Goal: Task Accomplishment & Management: Complete application form

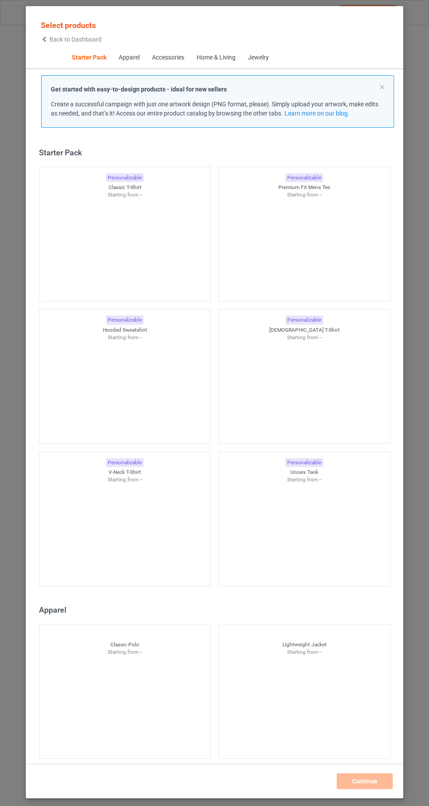
scroll to position [11, 0]
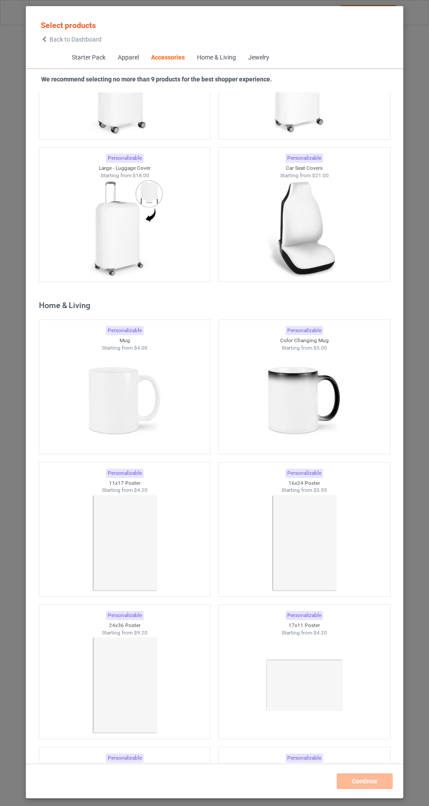
scroll to position [7433, 0]
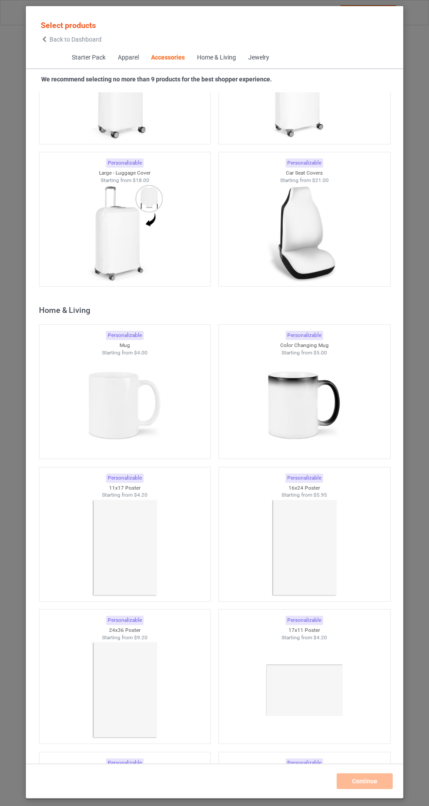
click at [317, 413] on img at bounding box center [304, 405] width 78 height 98
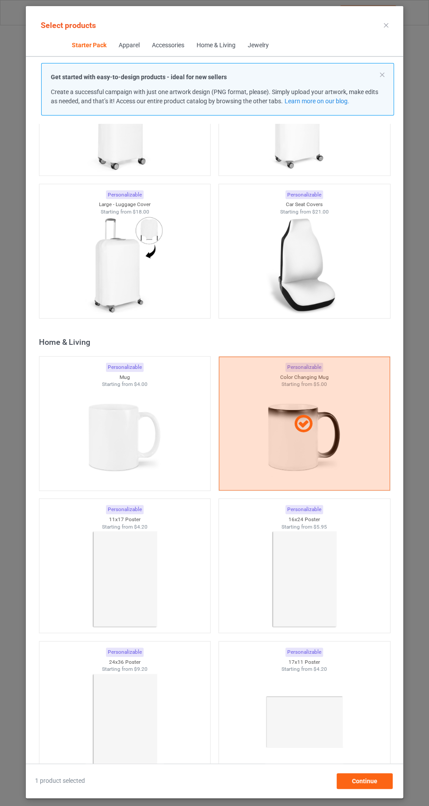
click at [132, 431] on img at bounding box center [124, 437] width 78 height 98
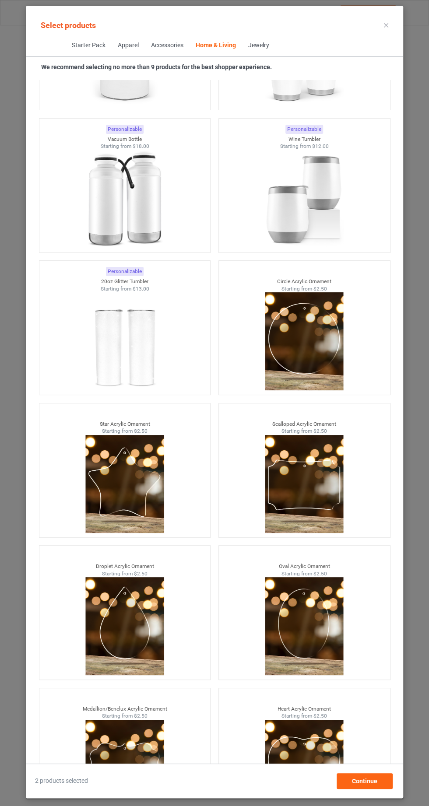
scroll to position [59, 0]
click at [365, 787] on div "Continue" at bounding box center [364, 781] width 56 height 16
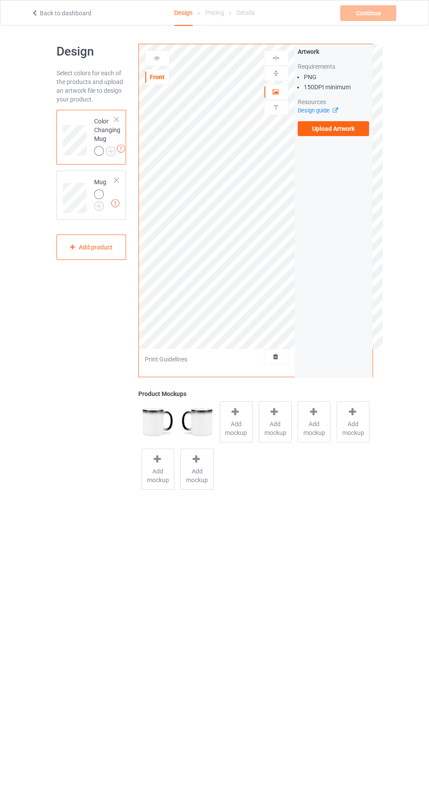
click at [0, 0] on img at bounding box center [0, 0] width 0 height 0
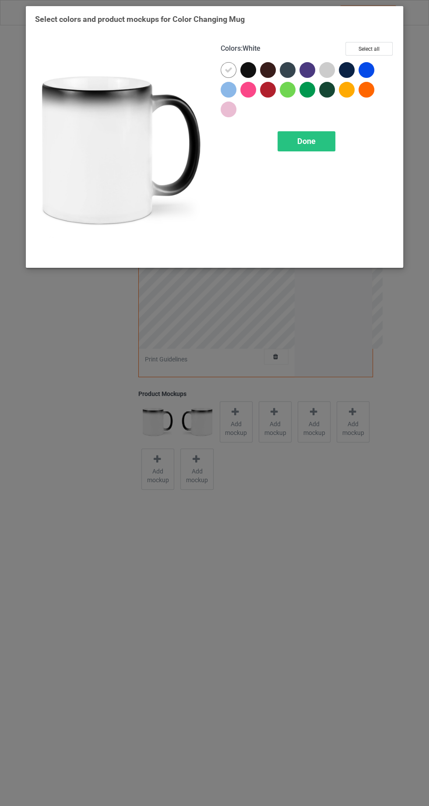
click at [226, 91] on div at bounding box center [228, 90] width 16 height 16
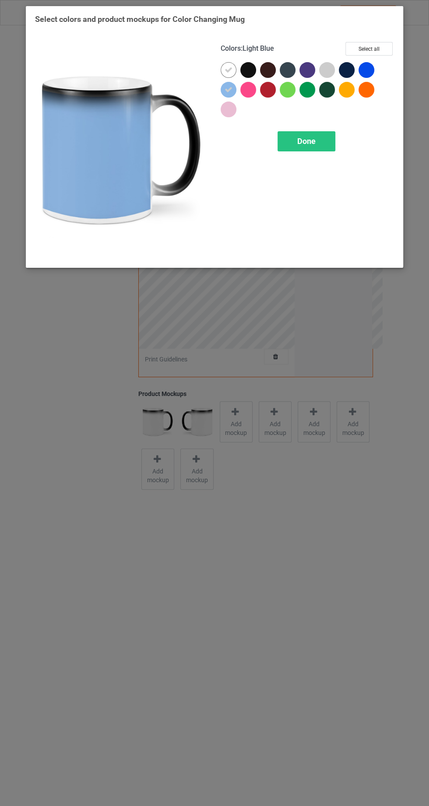
click at [312, 138] on span "Done" at bounding box center [306, 140] width 18 height 9
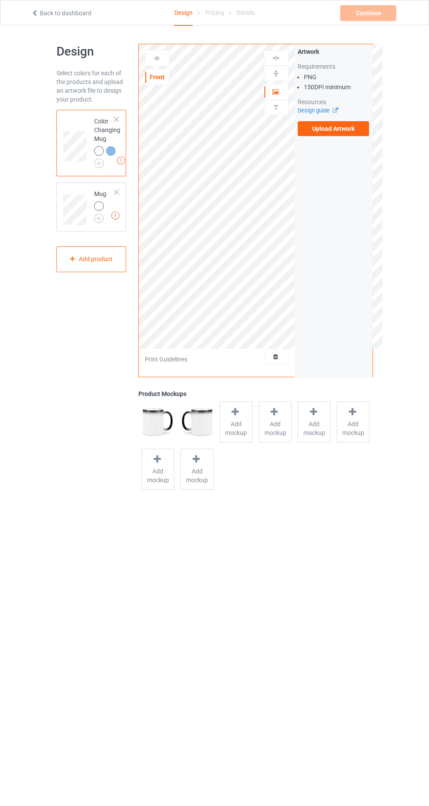
click at [0, 0] on img at bounding box center [0, 0] width 0 height 0
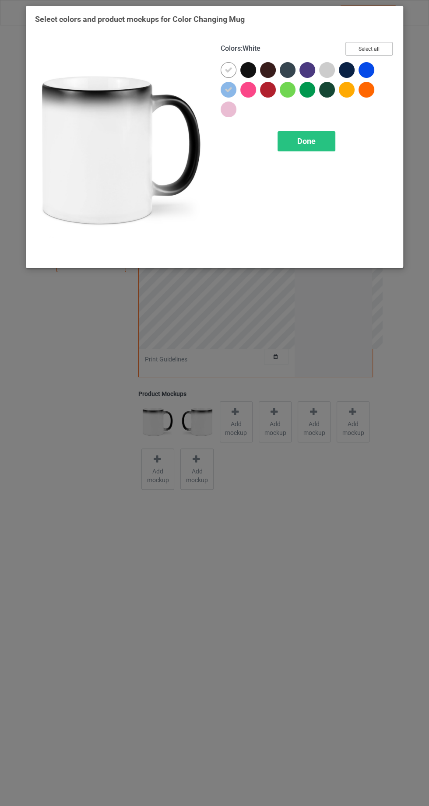
click at [375, 47] on button "Select all" at bounding box center [368, 49] width 47 height 14
click at [316, 138] on div "Done" at bounding box center [306, 141] width 58 height 20
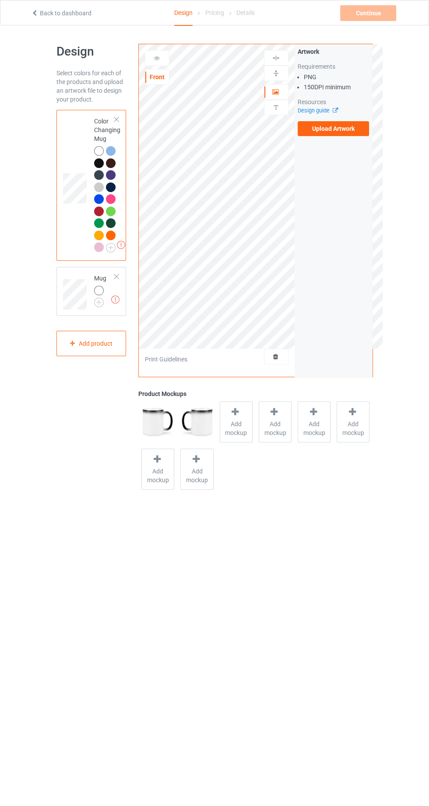
click at [117, 301] on img at bounding box center [115, 299] width 8 height 8
click at [0, 0] on img at bounding box center [0, 0] width 0 height 0
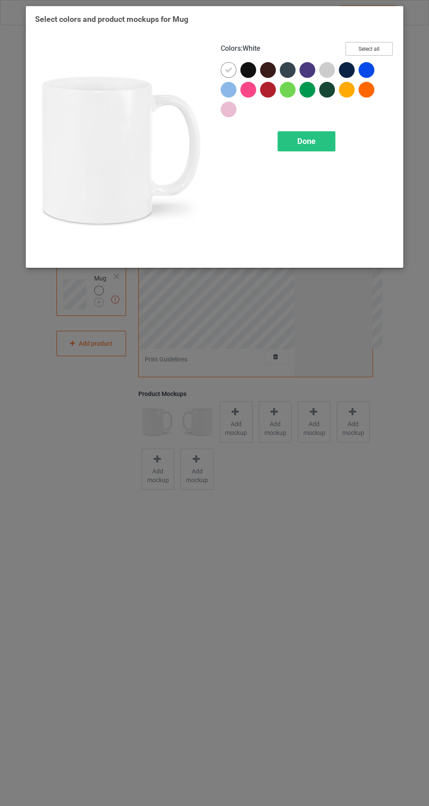
click at [368, 49] on button "Select all" at bounding box center [368, 49] width 47 height 14
click at [315, 140] on span "Done" at bounding box center [306, 140] width 18 height 9
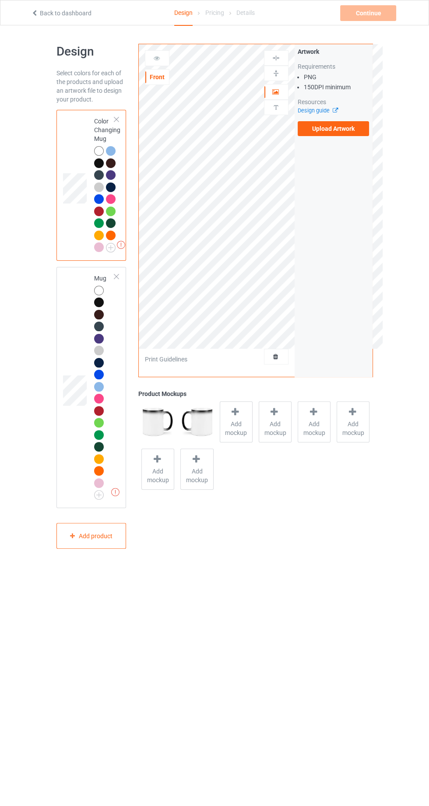
click at [348, 131] on label "Upload Artwork" at bounding box center [333, 128] width 72 height 15
click at [0, 0] on input "Upload Artwork" at bounding box center [0, 0] width 0 height 0
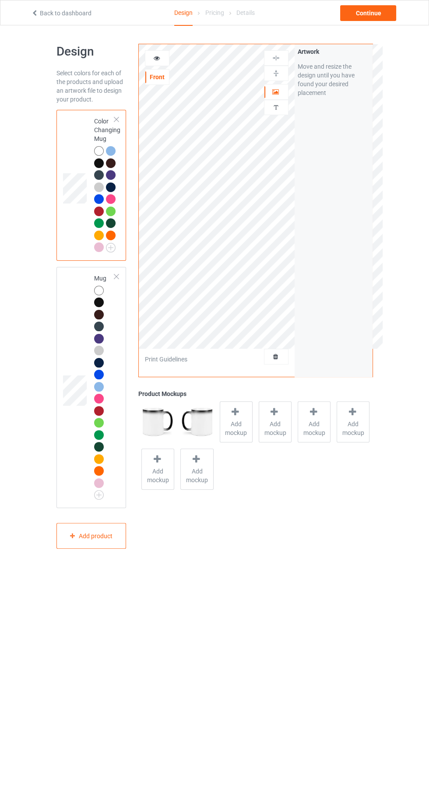
click at [373, 9] on div "Continue" at bounding box center [368, 13] width 56 height 16
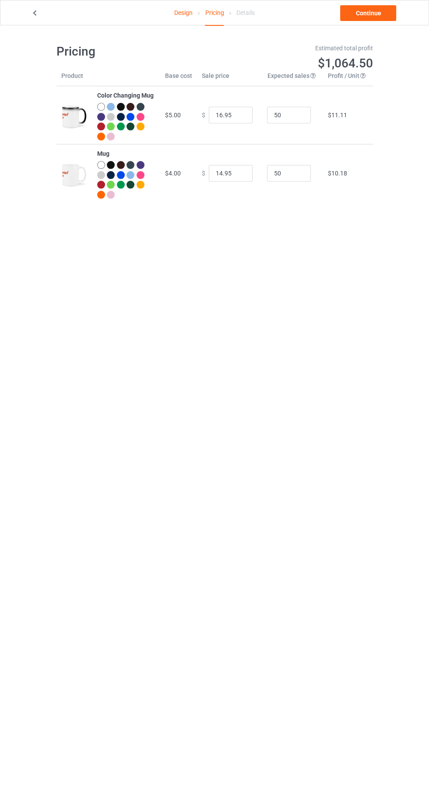
click at [31, 13] on icon at bounding box center [34, 12] width 7 height 6
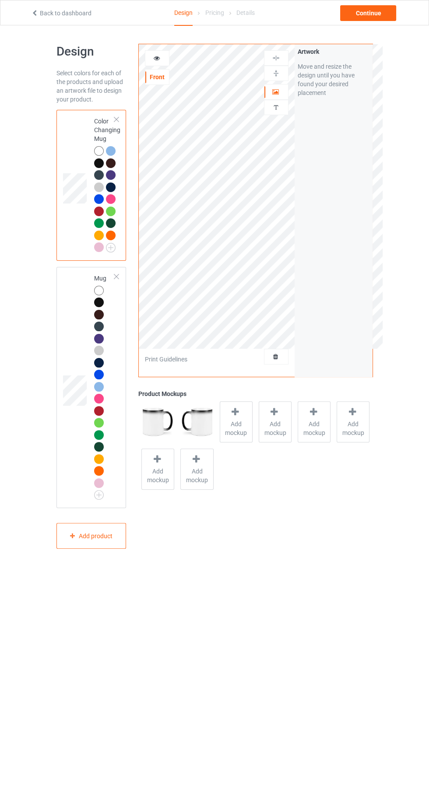
click at [272, 57] on img at bounding box center [276, 58] width 8 height 8
click at [155, 419] on img at bounding box center [157, 421] width 33 height 41
click at [278, 61] on img at bounding box center [276, 58] width 8 height 8
click at [282, 50] on div at bounding box center [276, 57] width 24 height 15
click at [281, 50] on div at bounding box center [276, 57] width 24 height 15
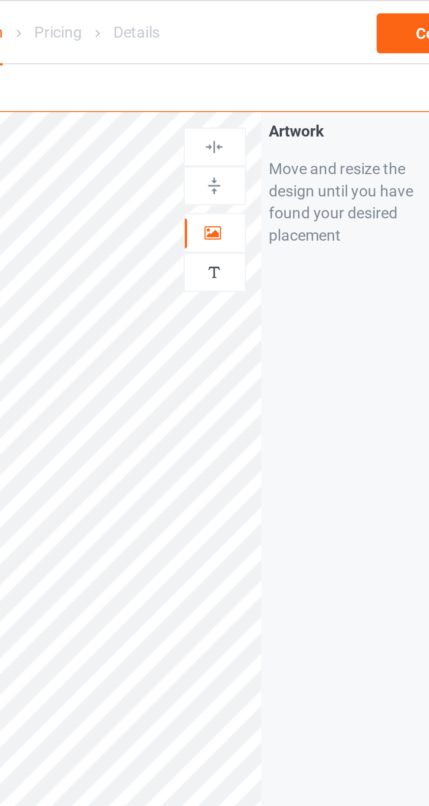
click at [276, 57] on img at bounding box center [276, 58] width 8 height 8
click at [280, 56] on div at bounding box center [276, 58] width 24 height 8
click at [342, 10] on div "Continue" at bounding box center [368, 13] width 56 height 16
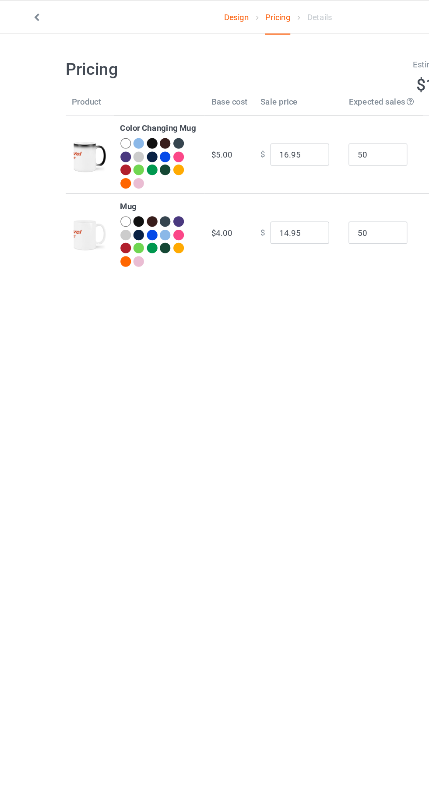
click at [66, 174] on img at bounding box center [74, 174] width 26 height 33
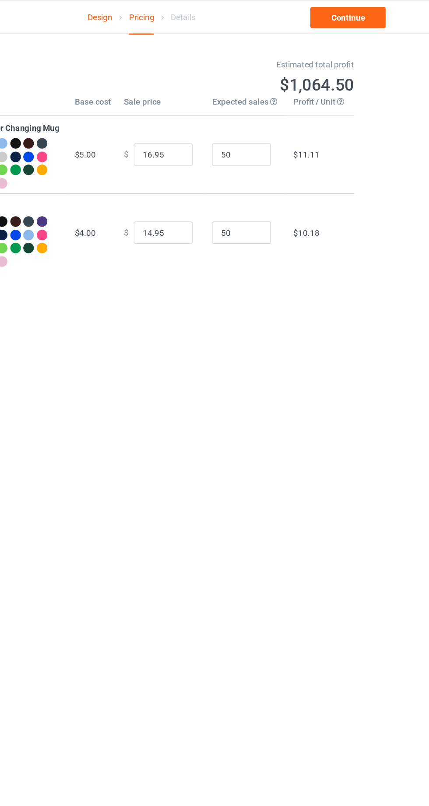
click at [369, 14] on link "Continue" at bounding box center [368, 13] width 56 height 16
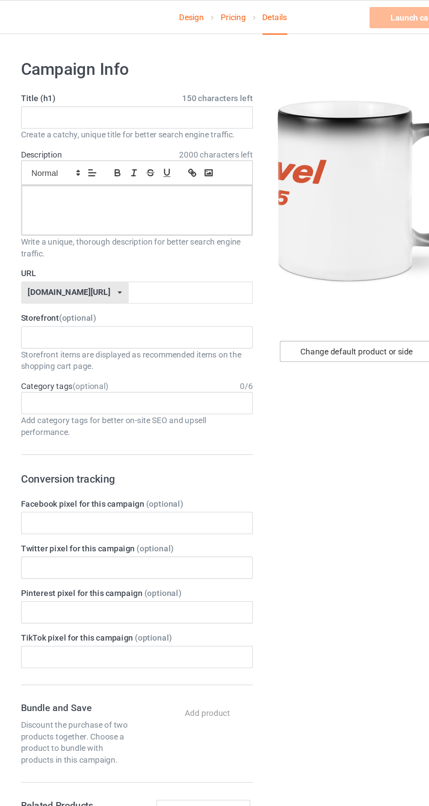
click at [314, 257] on div "Change default product or side" at bounding box center [306, 262] width 114 height 16
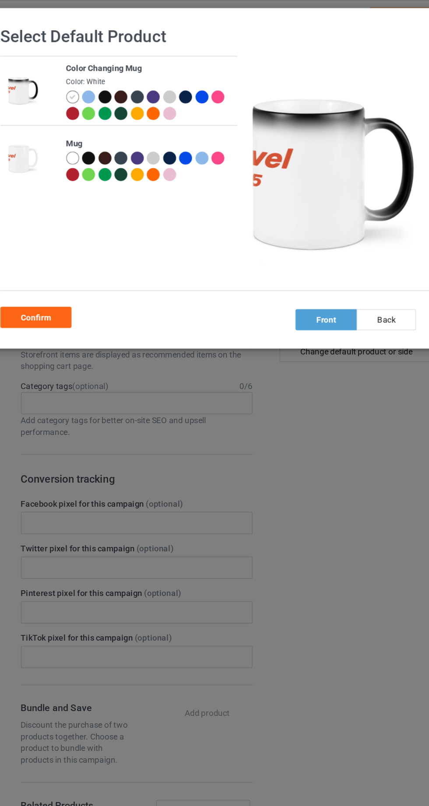
click at [108, 68] on div at bounding box center [107, 72] width 10 height 10
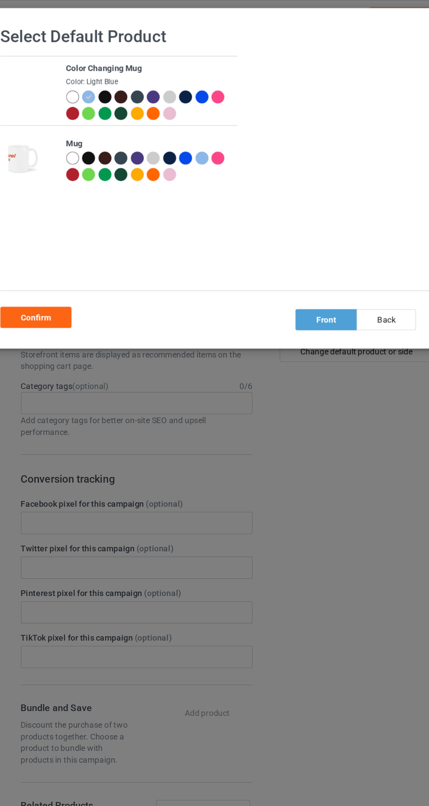
click at [129, 86] on div at bounding box center [131, 85] width 10 height 10
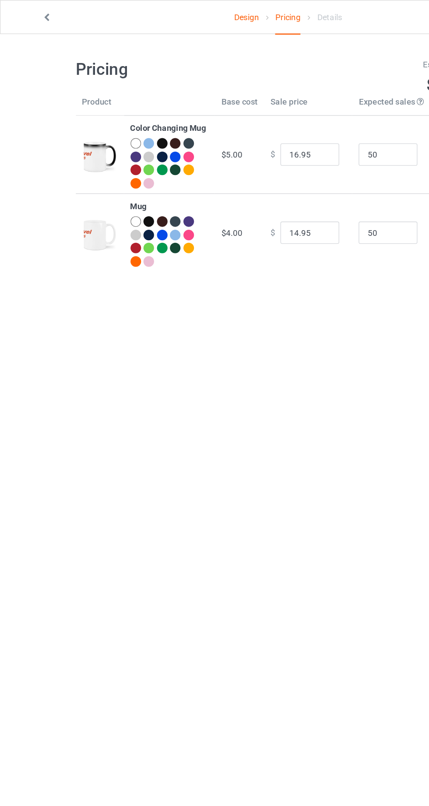
click at [33, 10] on icon at bounding box center [34, 12] width 7 height 6
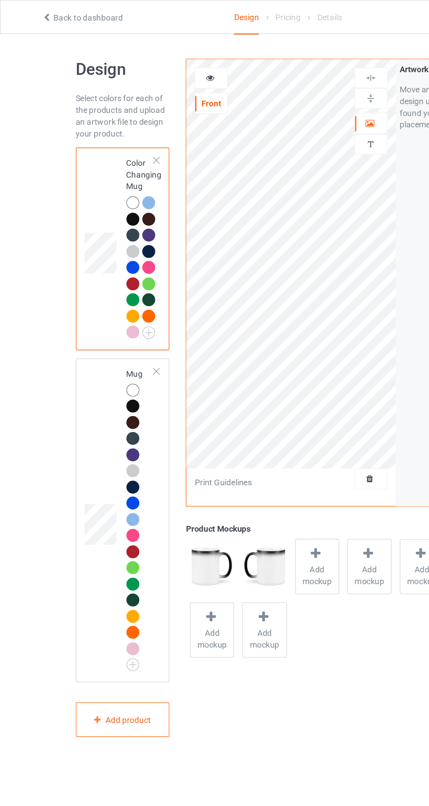
click at [275, 74] on img at bounding box center [276, 73] width 8 height 8
click at [275, 93] on icon at bounding box center [275, 90] width 7 height 6
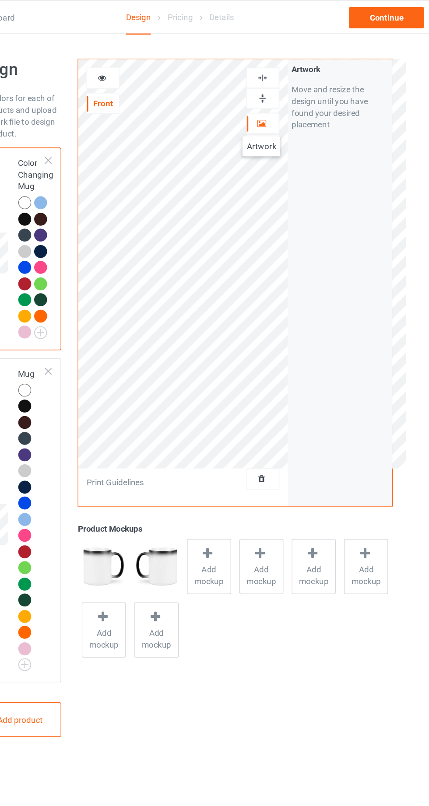
click at [234, 425] on span "Add mockup" at bounding box center [236, 427] width 32 height 17
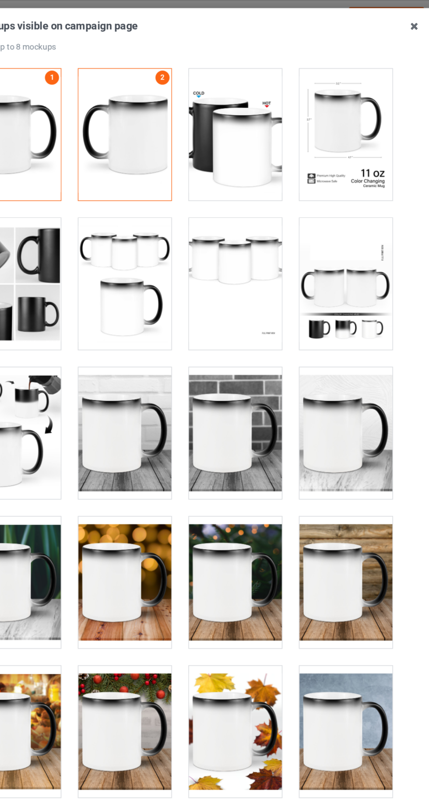
click at [267, 103] on div at bounding box center [255, 100] width 69 height 98
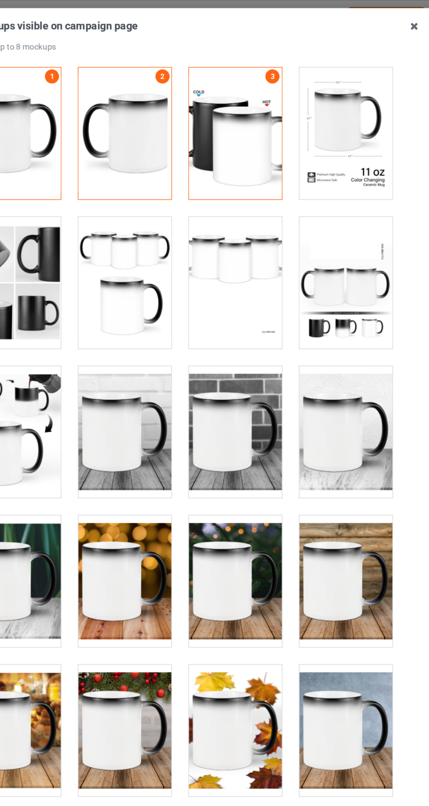
click at [266, 433] on div at bounding box center [255, 433] width 69 height 98
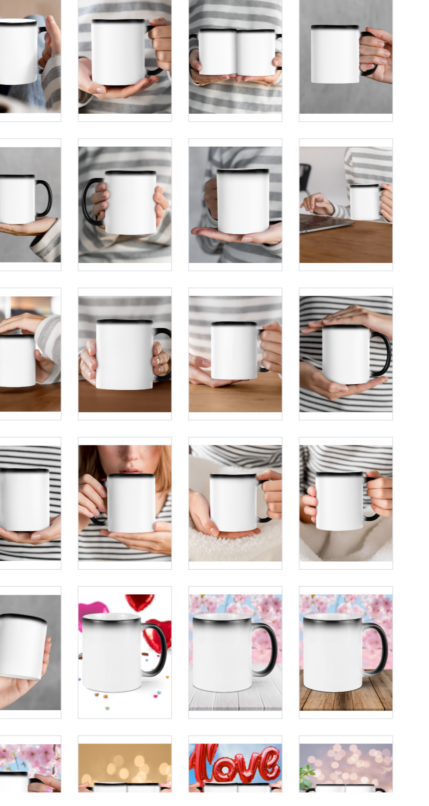
scroll to position [0, 0]
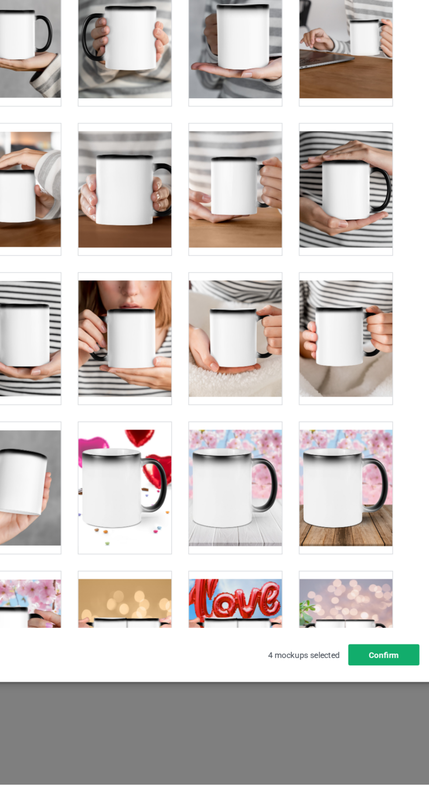
click at [374, 717] on button "Confirm" at bounding box center [365, 709] width 53 height 16
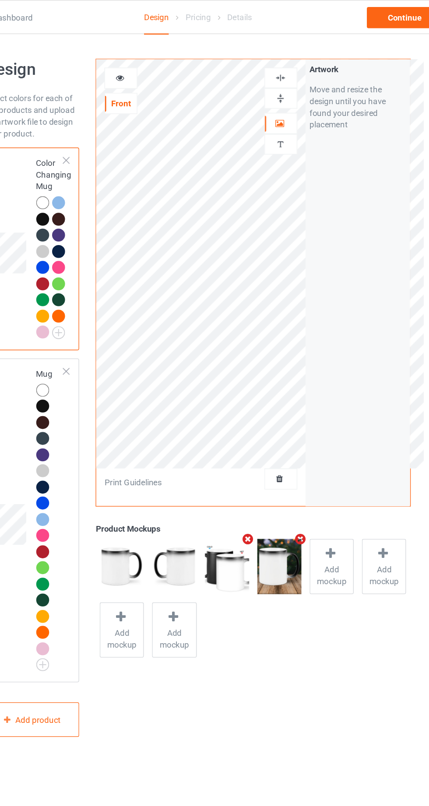
click at [166, 422] on img at bounding box center [157, 421] width 33 height 41
click at [169, 417] on img at bounding box center [157, 421] width 33 height 41
click at [364, 12] on div "Continue" at bounding box center [368, 13] width 56 height 16
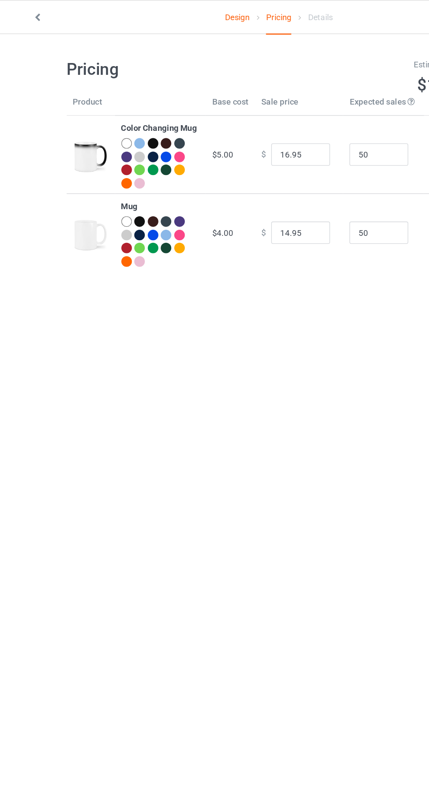
click at [82, 121] on img at bounding box center [74, 116] width 26 height 33
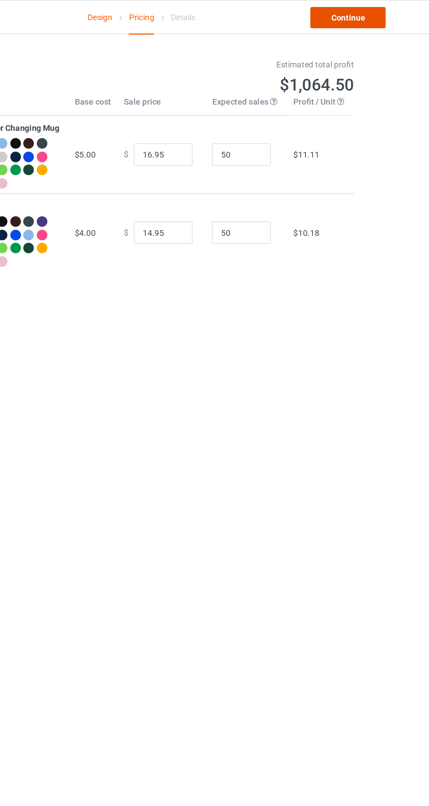
click at [381, 11] on link "Continue" at bounding box center [368, 13] width 56 height 16
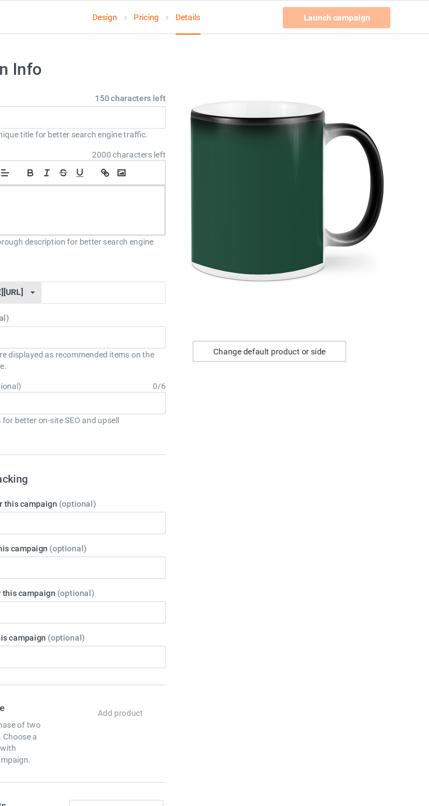
click at [325, 258] on div "Change default product or side" at bounding box center [306, 262] width 114 height 16
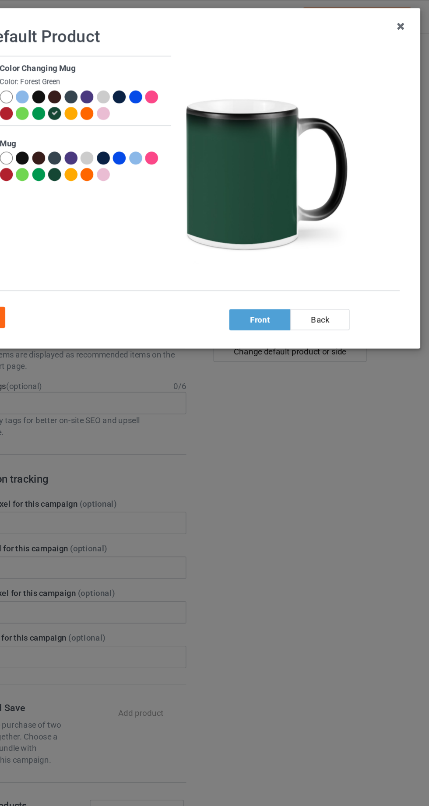
click at [333, 237] on div "back" at bounding box center [328, 238] width 44 height 16
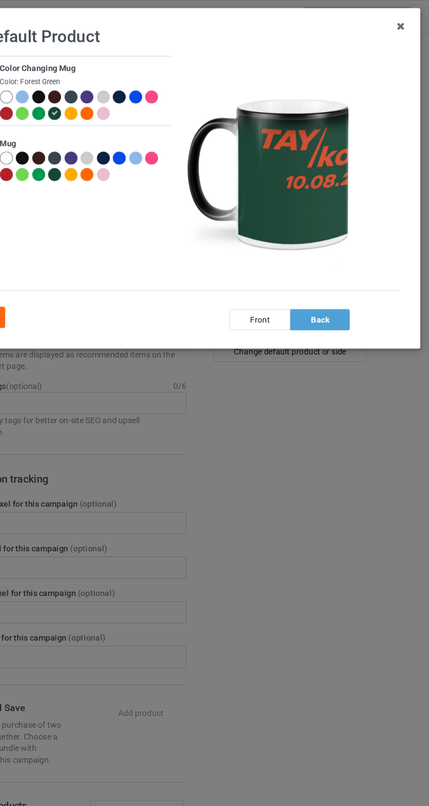
click at [384, 18] on icon at bounding box center [388, 20] width 14 height 14
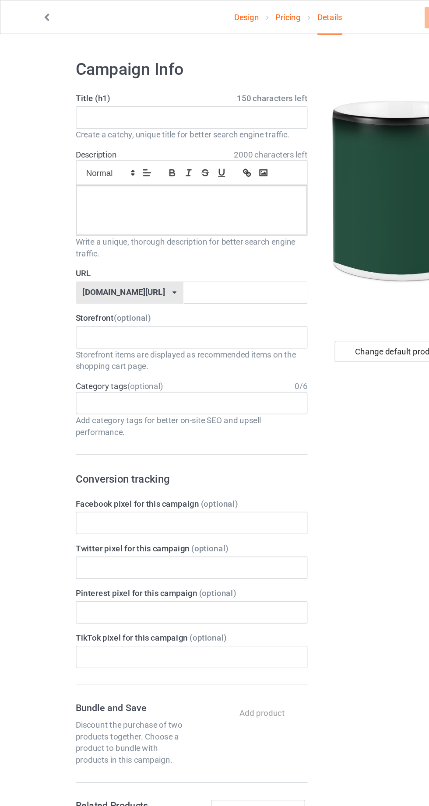
click at [37, 12] on icon at bounding box center [34, 12] width 7 height 6
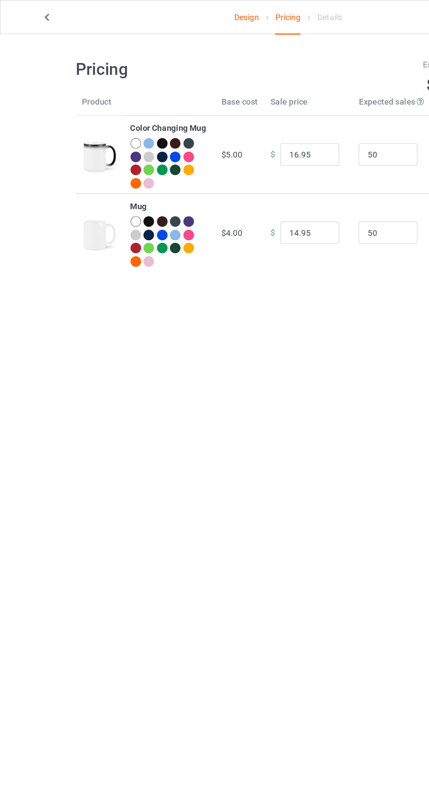
click at [32, 11] on icon at bounding box center [34, 12] width 7 height 6
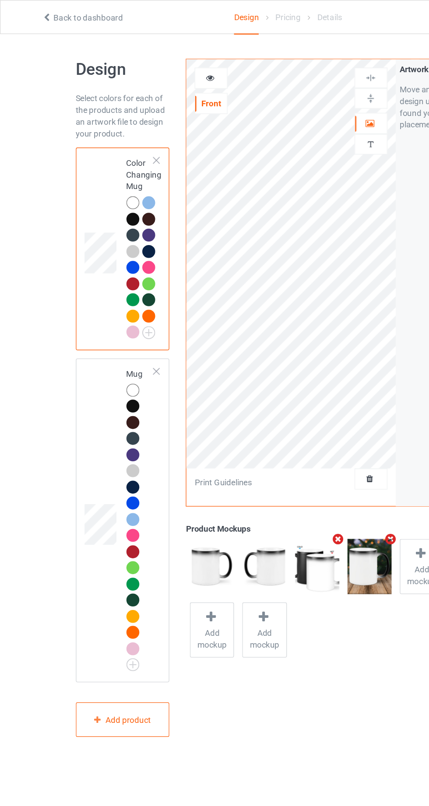
click at [276, 75] on img at bounding box center [276, 73] width 8 height 8
click at [276, 71] on img at bounding box center [276, 73] width 8 height 8
click at [275, 54] on img at bounding box center [276, 58] width 8 height 8
click at [274, 92] on icon at bounding box center [275, 90] width 7 height 6
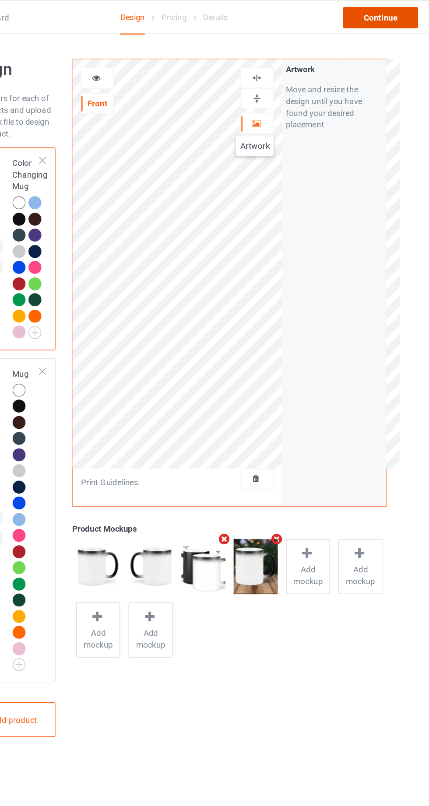
click at [374, 14] on div "Continue" at bounding box center [368, 13] width 56 height 16
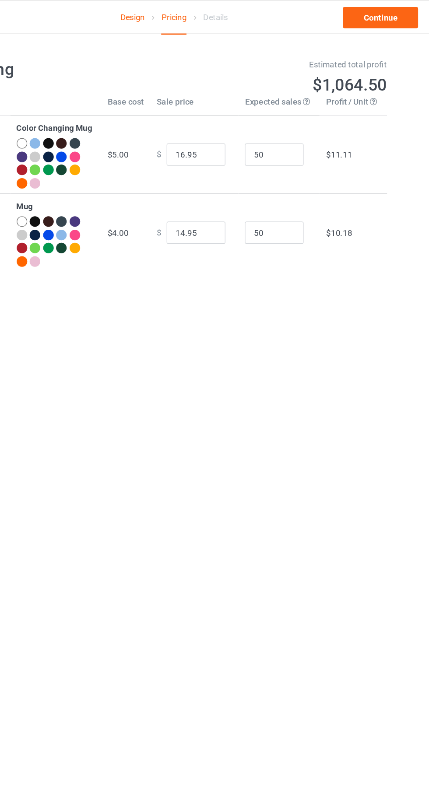
click at [374, 14] on link "Continue" at bounding box center [368, 13] width 56 height 16
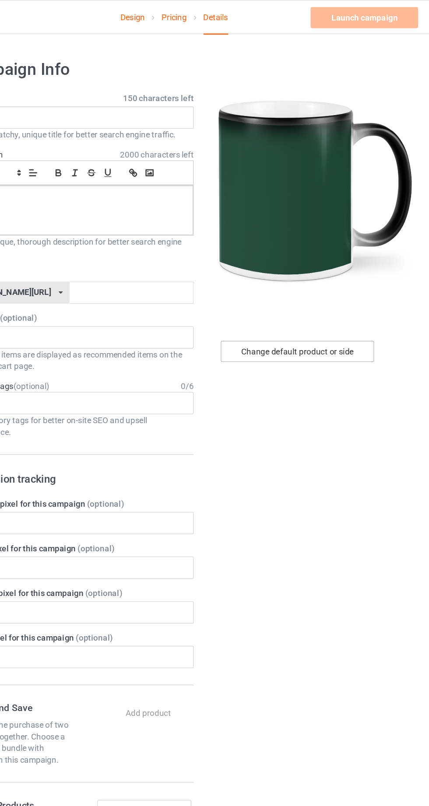
click at [326, 259] on div "Change default product or side" at bounding box center [306, 262] width 114 height 16
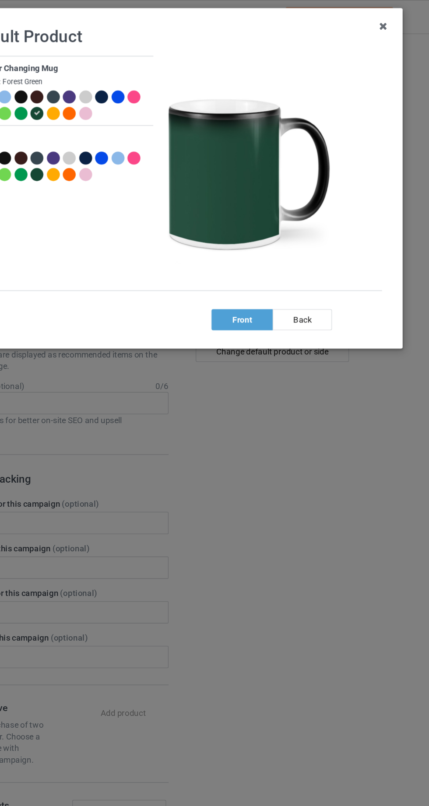
click at [341, 237] on div "back" at bounding box center [328, 238] width 44 height 16
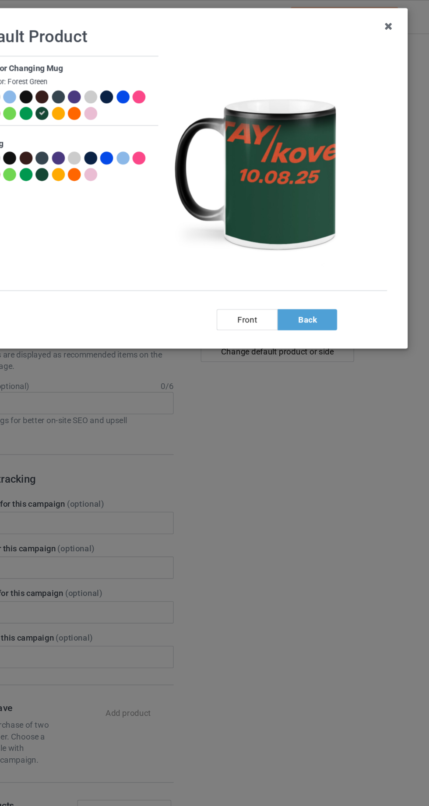
click at [387, 20] on icon at bounding box center [388, 20] width 14 height 14
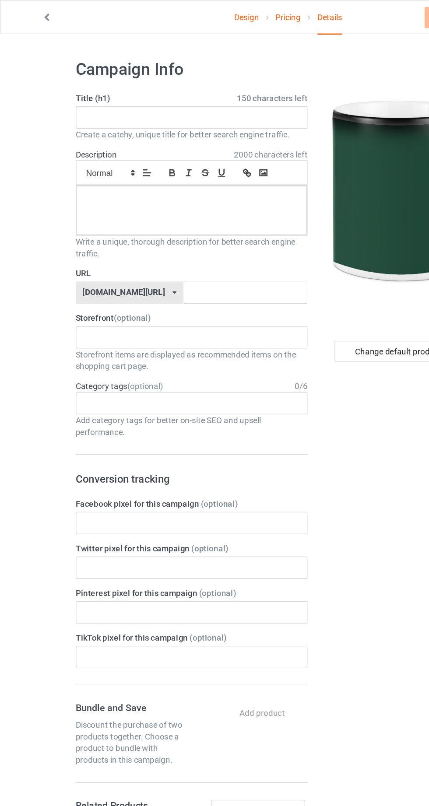
click at [34, 12] on icon at bounding box center [34, 12] width 7 height 6
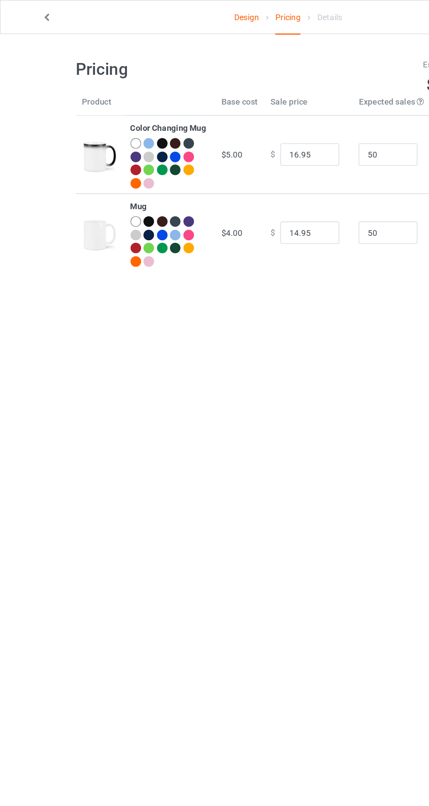
click at [33, 11] on icon at bounding box center [34, 12] width 7 height 6
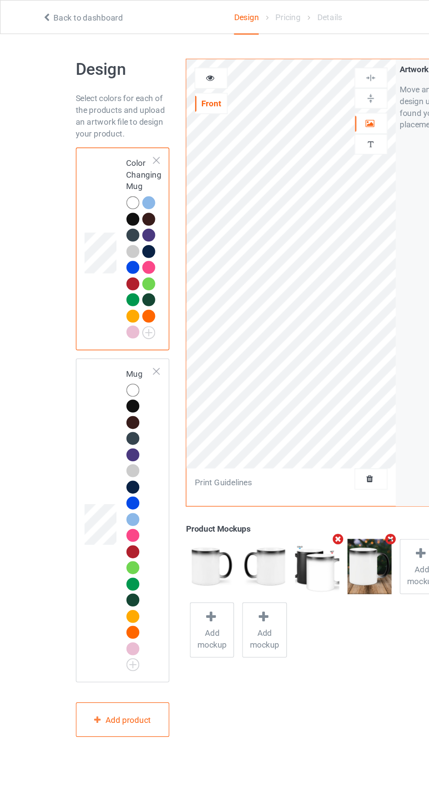
click at [278, 104] on img at bounding box center [276, 107] width 8 height 8
click at [276, 91] on icon at bounding box center [275, 90] width 7 height 6
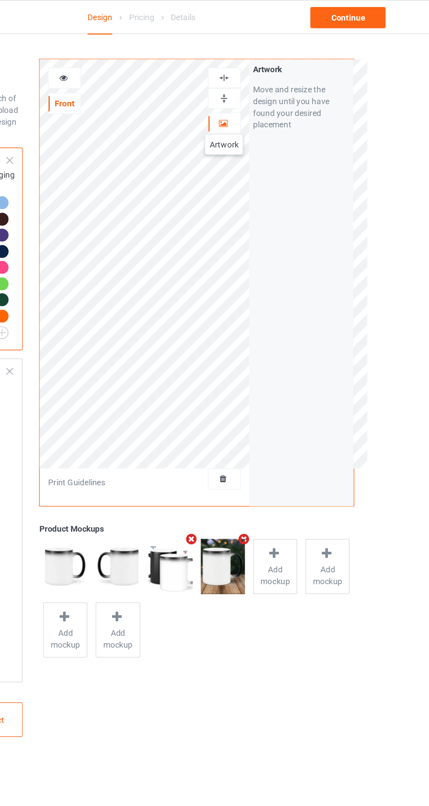
click at [386, 10] on div "Continue" at bounding box center [368, 13] width 56 height 16
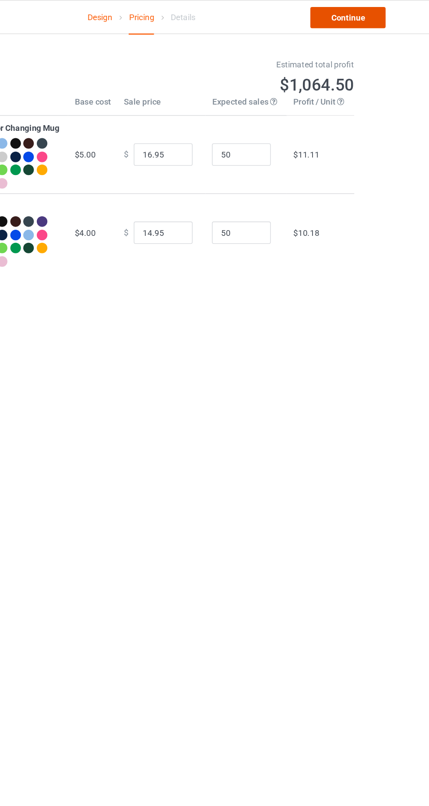
click at [371, 15] on link "Continue" at bounding box center [368, 13] width 56 height 16
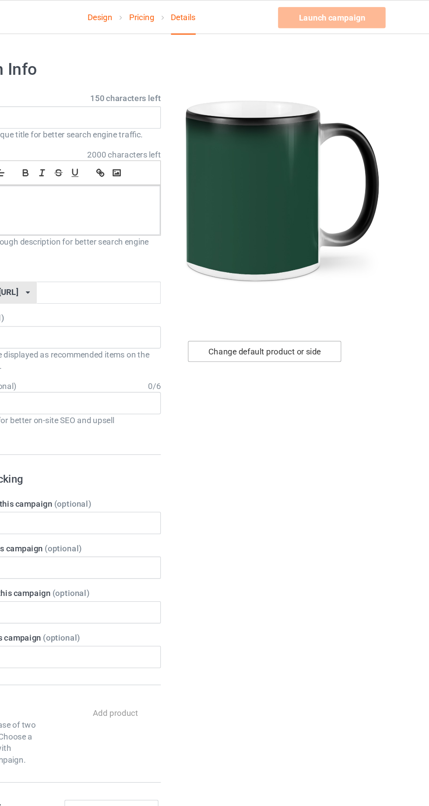
click at [330, 260] on div "Change default product or side" at bounding box center [306, 262] width 114 height 16
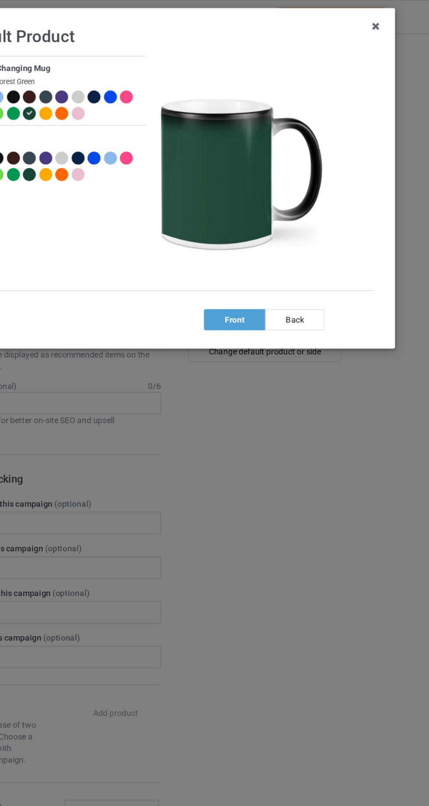
click at [341, 241] on div "back" at bounding box center [328, 238] width 44 height 16
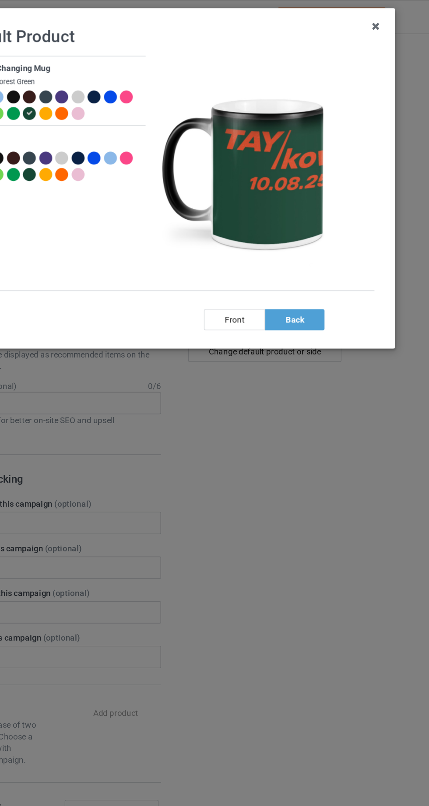
click at [390, 22] on icon at bounding box center [388, 20] width 14 height 14
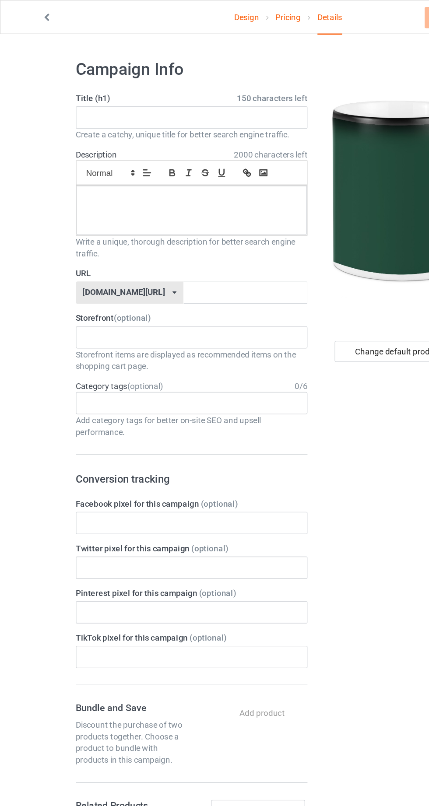
click at [34, 12] on icon at bounding box center [34, 12] width 7 height 6
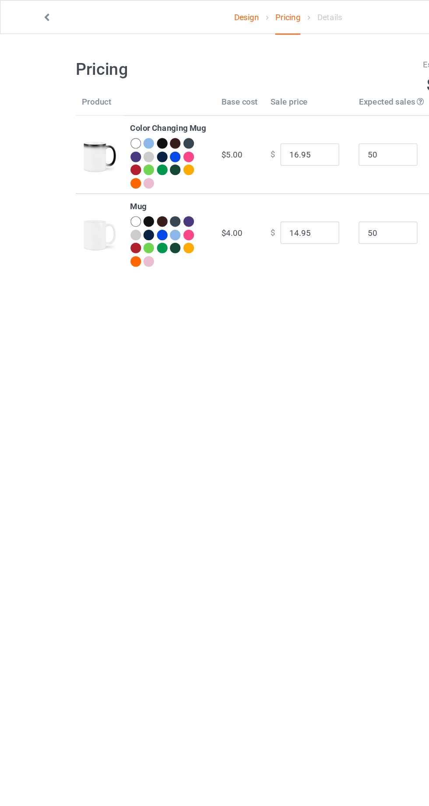
click at [34, 11] on icon at bounding box center [34, 12] width 7 height 6
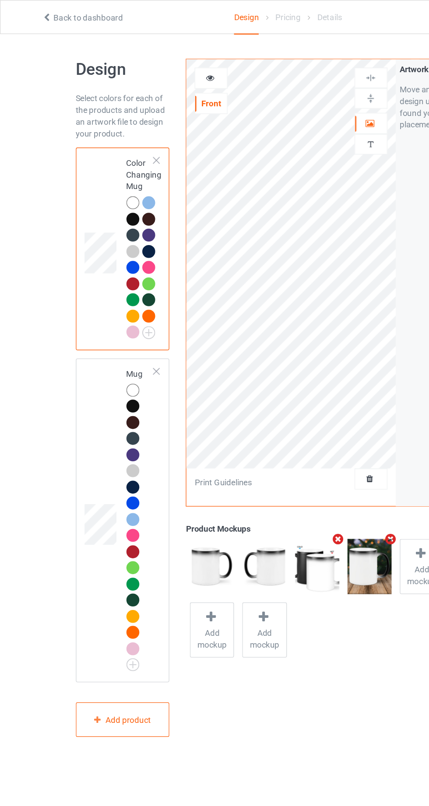
click at [273, 88] on icon at bounding box center [275, 90] width 7 height 6
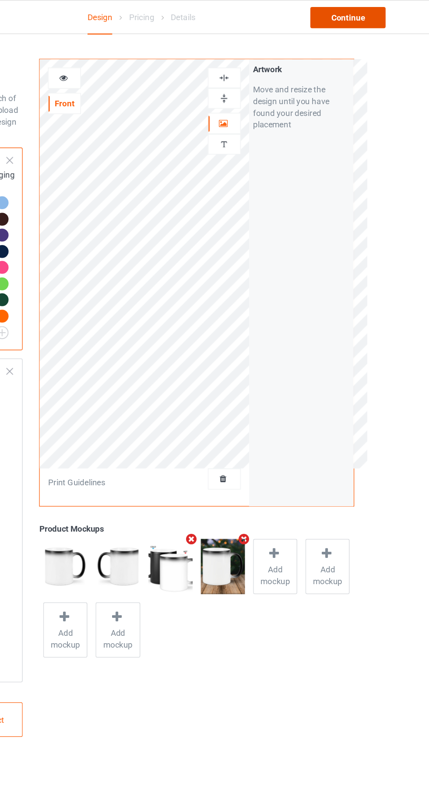
click at [371, 12] on div "Continue" at bounding box center [368, 13] width 56 height 16
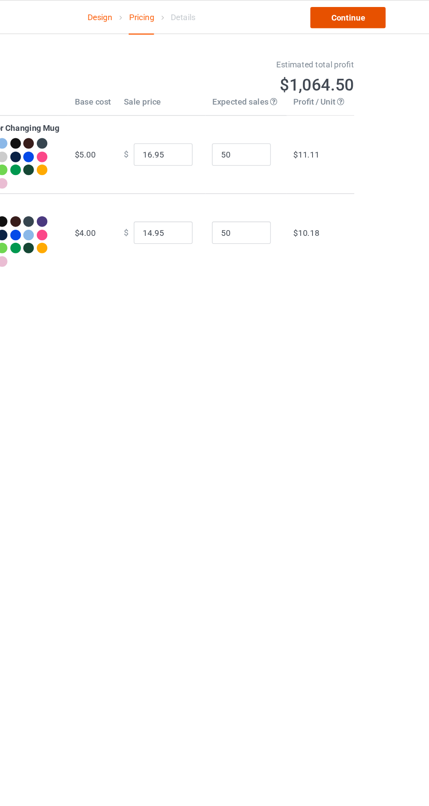
click at [384, 14] on link "Continue" at bounding box center [368, 13] width 56 height 16
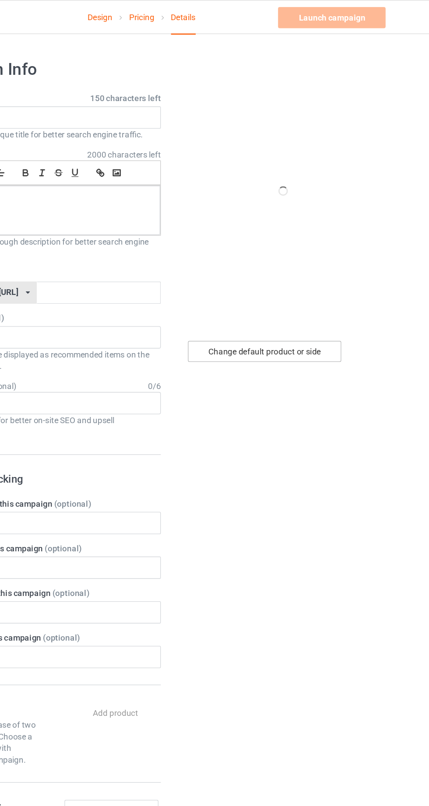
click at [333, 261] on div "Change default product or side" at bounding box center [306, 262] width 114 height 16
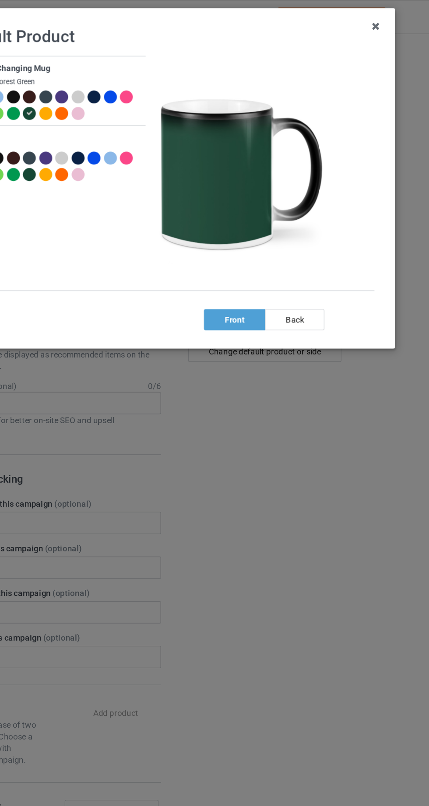
click at [335, 233] on div "back" at bounding box center [328, 238] width 44 height 16
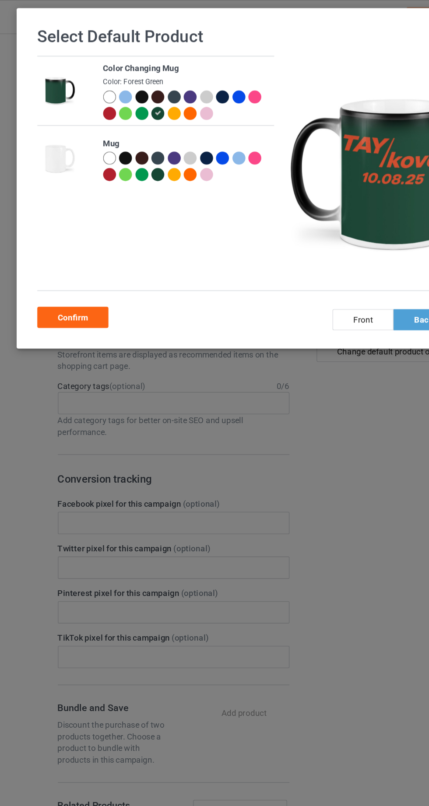
click at [106, 132] on div at bounding box center [107, 130] width 10 height 10
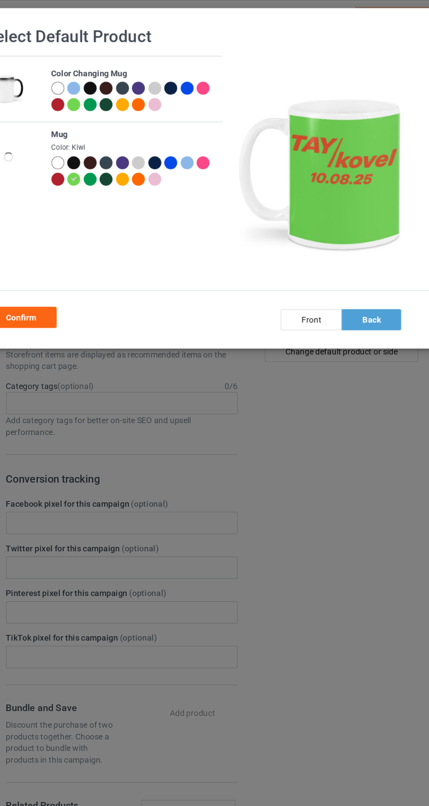
click at [135, 133] on div at bounding box center [131, 134] width 10 height 10
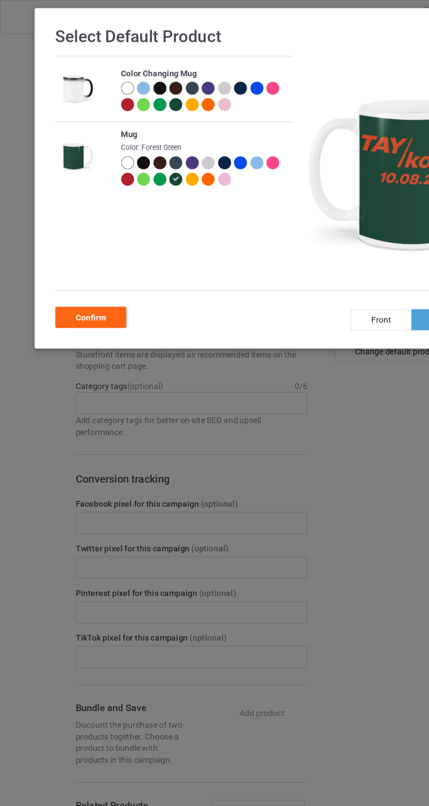
click at [204, 120] on div at bounding box center [203, 121] width 10 height 10
